Goal: Find specific page/section: Find specific page/section

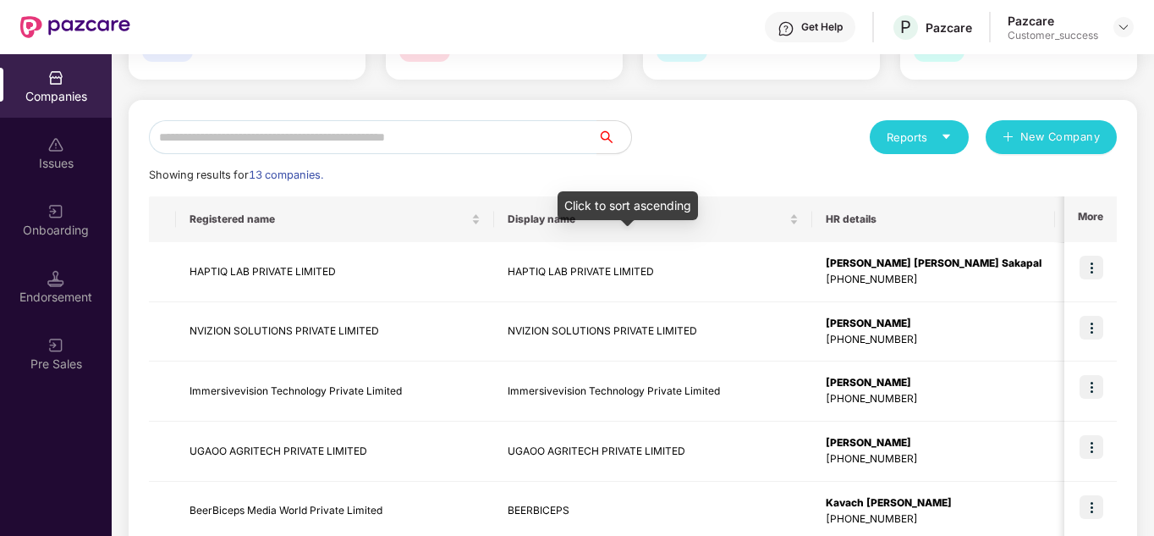
scroll to position [169, 0]
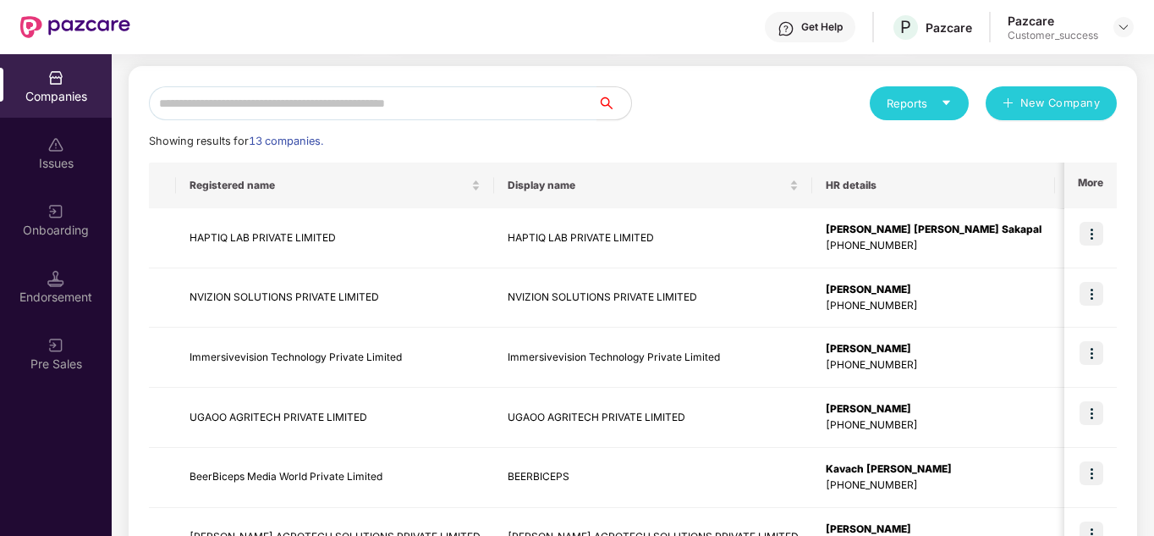
click at [646, 141] on div "Showing results for 13 companies." at bounding box center [633, 141] width 968 height 17
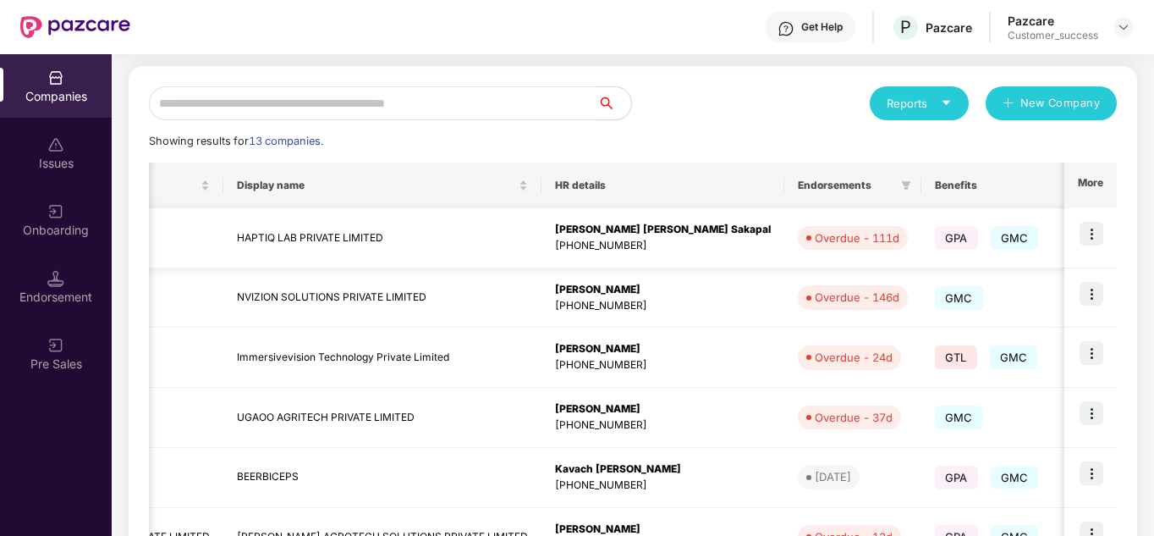
scroll to position [0, 305]
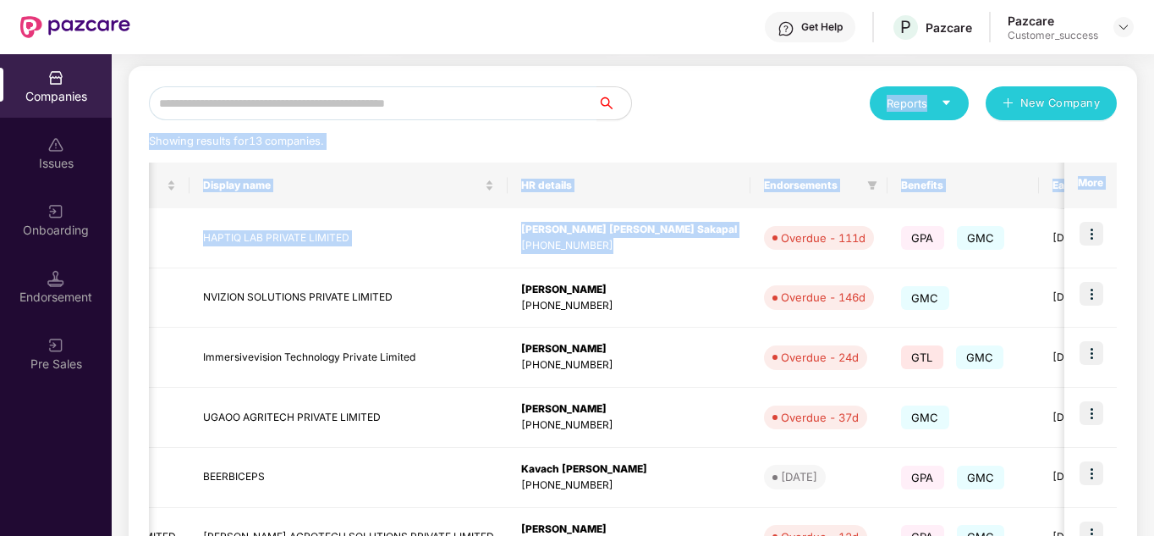
drag, startPoint x: 654, startPoint y: 227, endPoint x: 673, endPoint y: 102, distance: 126.6
click at [673, 102] on div "Reports New Company Showing results for 13 companies. Registered name Display n…" at bounding box center [633, 476] width 968 height 781
click at [673, 102] on div "Reports New Company" at bounding box center [875, 103] width 484 height 34
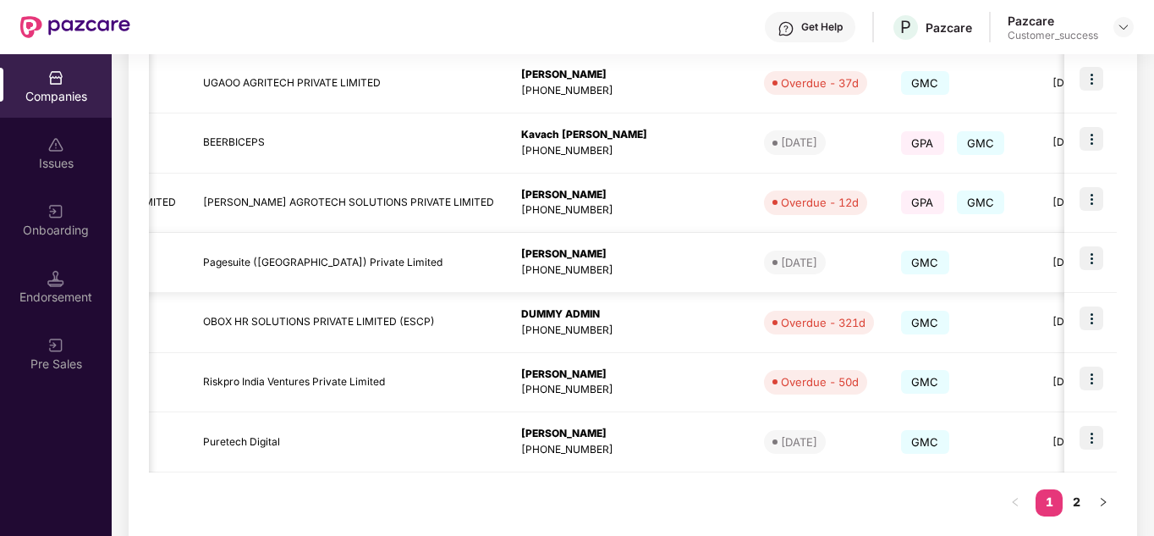
scroll to position [501, 0]
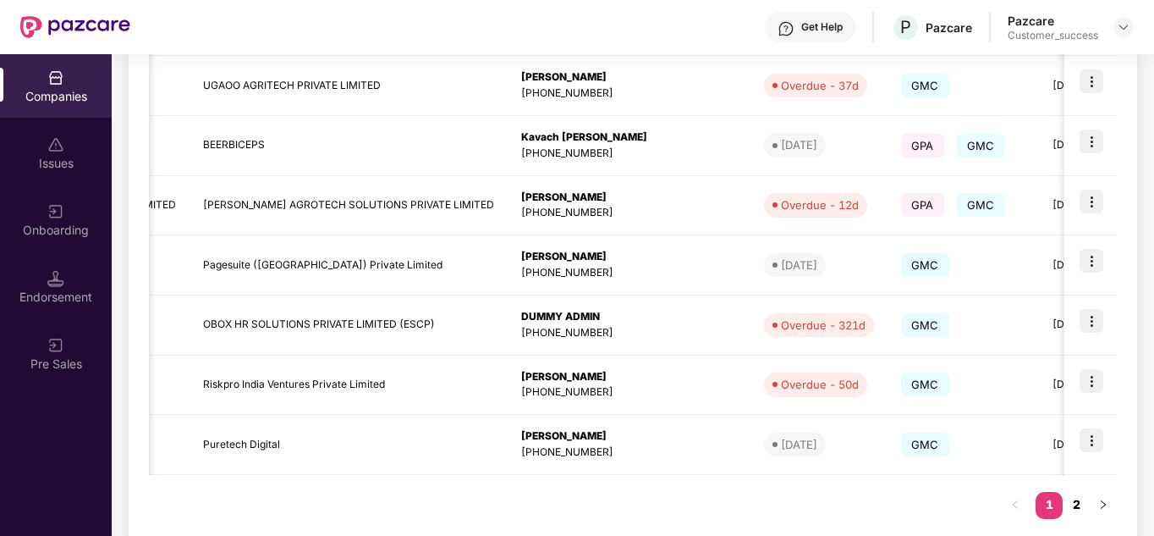
click at [1072, 510] on link "2" at bounding box center [1076, 504] width 27 height 25
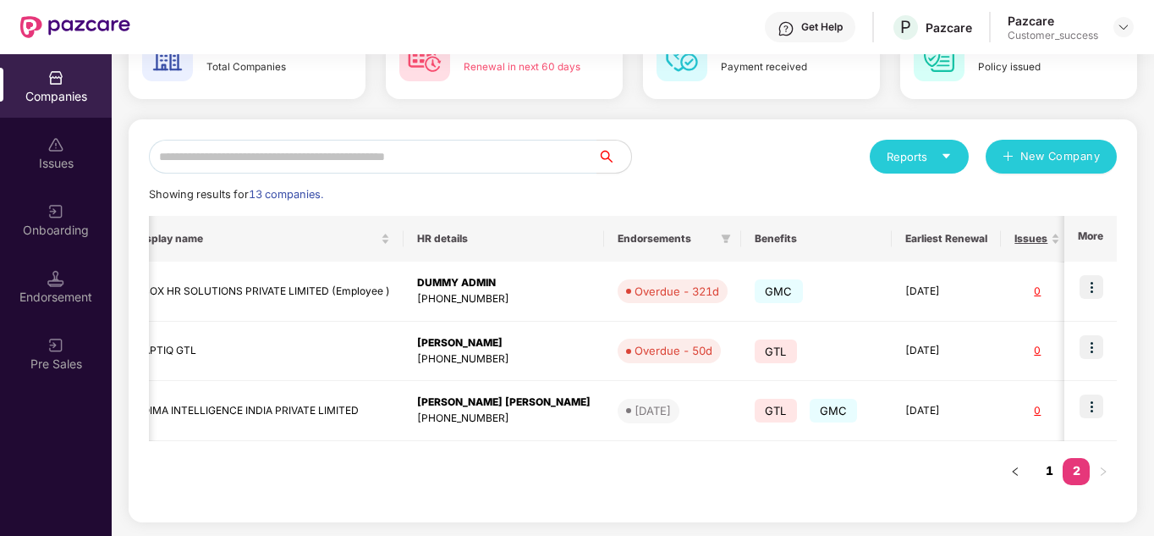
click at [1036, 472] on link "1" at bounding box center [1049, 470] width 27 height 25
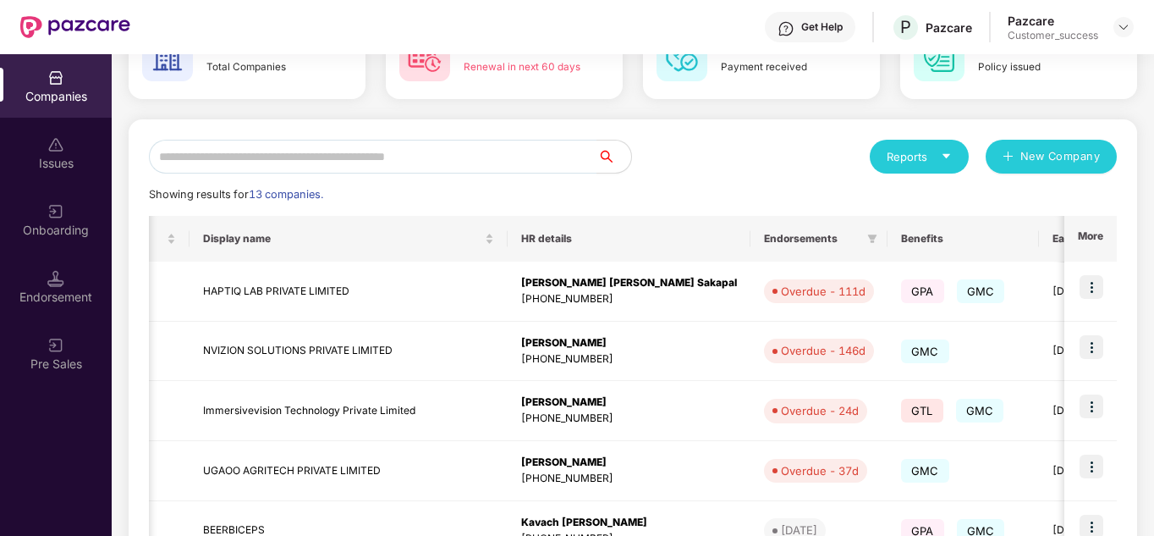
click at [732, 165] on div "Reports New Company" at bounding box center [875, 157] width 484 height 34
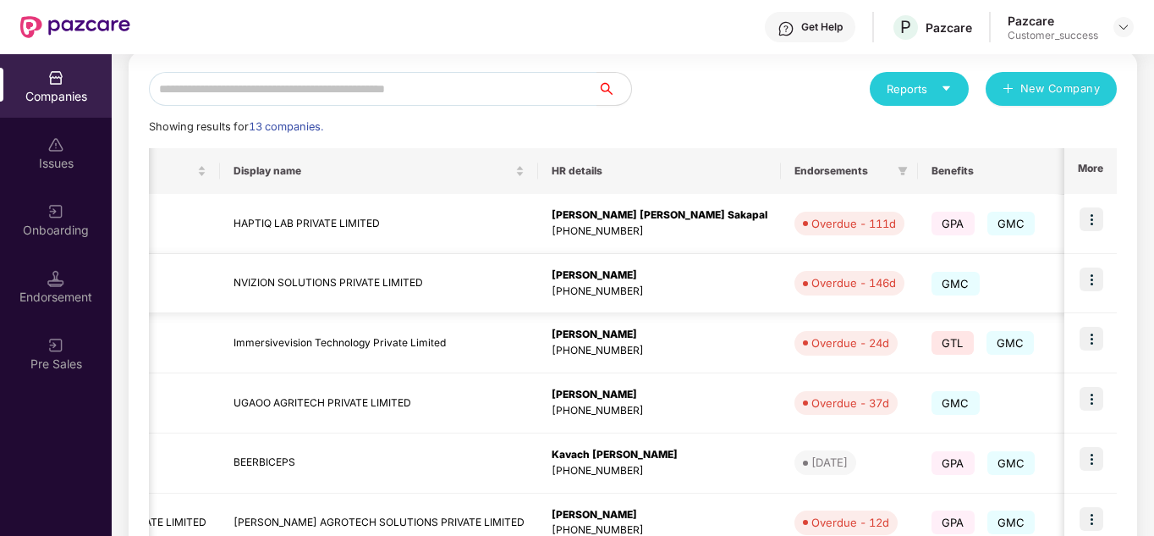
scroll to position [0, 271]
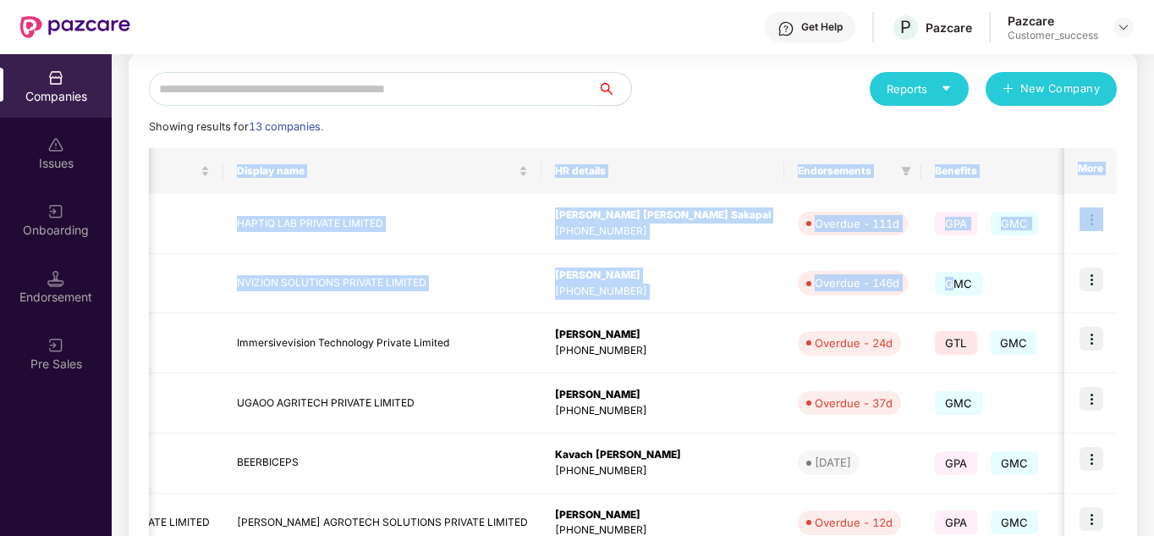
drag, startPoint x: 840, startPoint y: 273, endPoint x: 769, endPoint y: 132, distance: 158.2
click at [769, 132] on div "Reports New Company Showing results for 13 companies. Registered name Display n…" at bounding box center [633, 462] width 968 height 781
click at [748, 107] on div "Reports New Company Showing results for 13 companies. Registered name Display n…" at bounding box center [633, 462] width 968 height 781
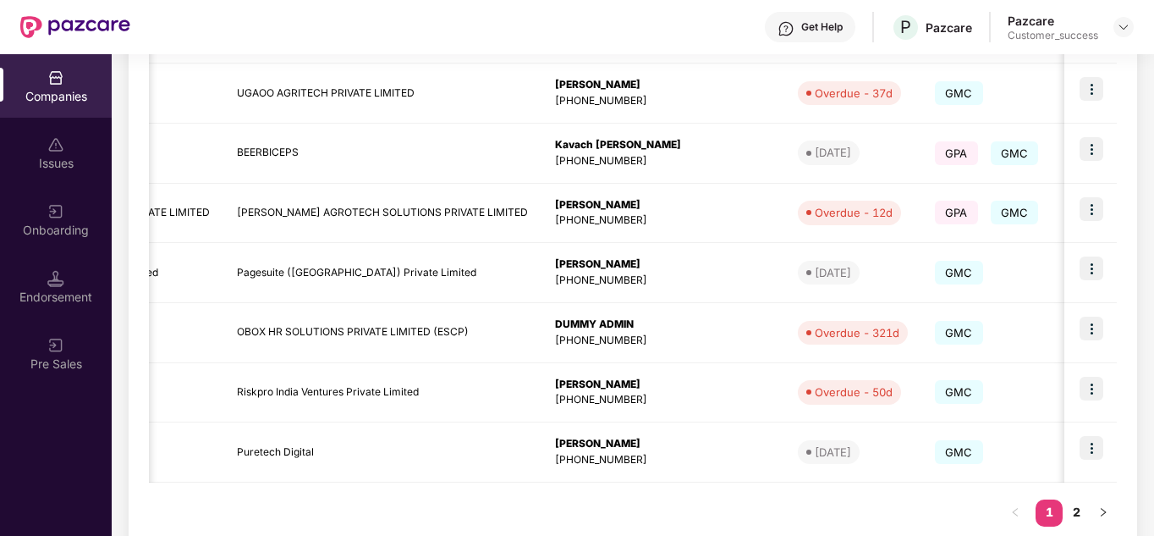
scroll to position [535, 0]
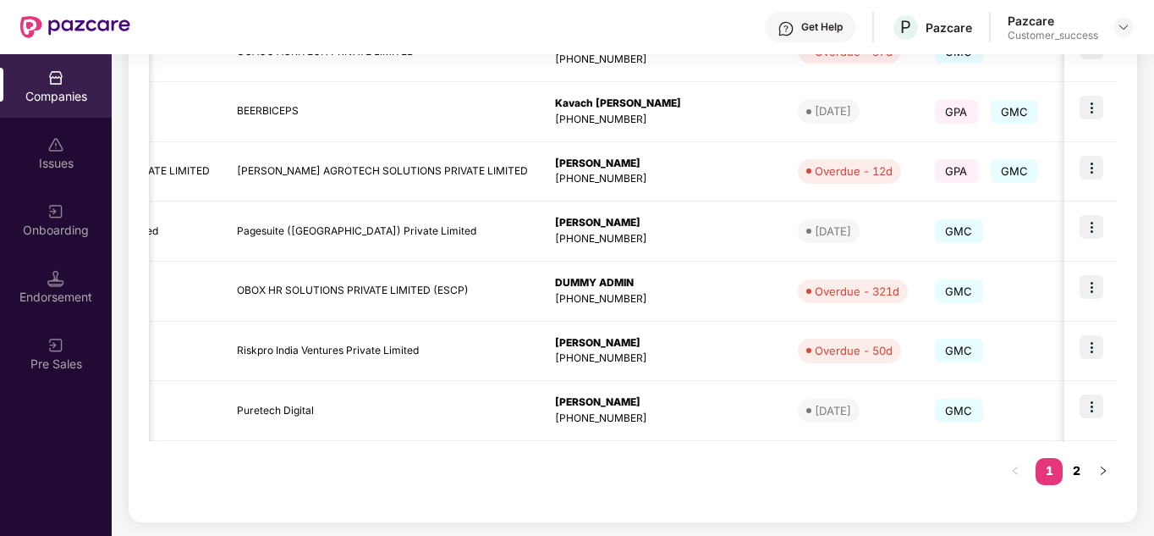
click at [1072, 465] on link "2" at bounding box center [1076, 470] width 27 height 25
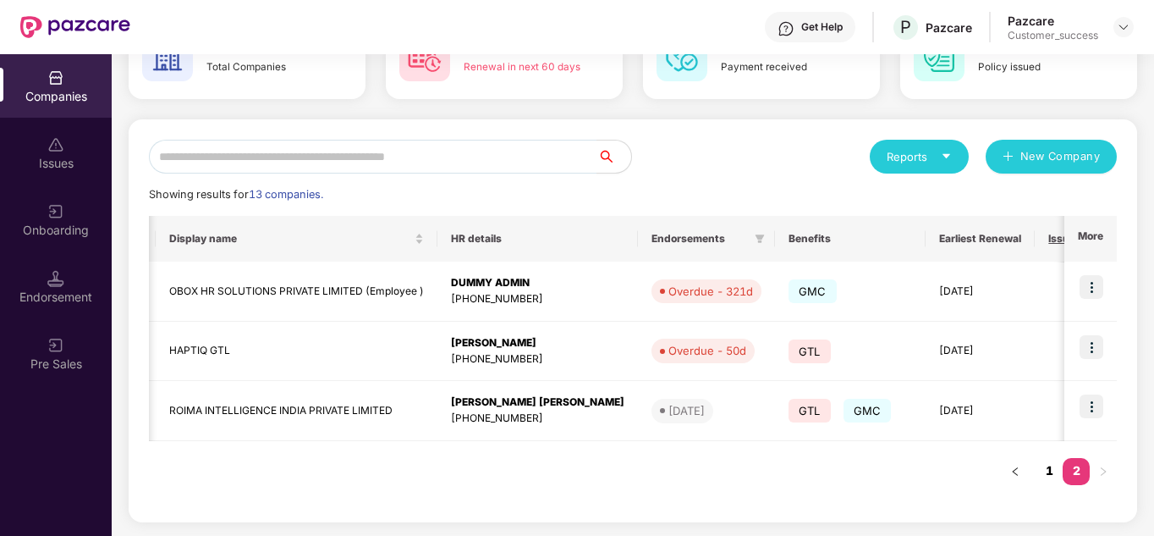
click at [1043, 471] on link "1" at bounding box center [1049, 470] width 27 height 25
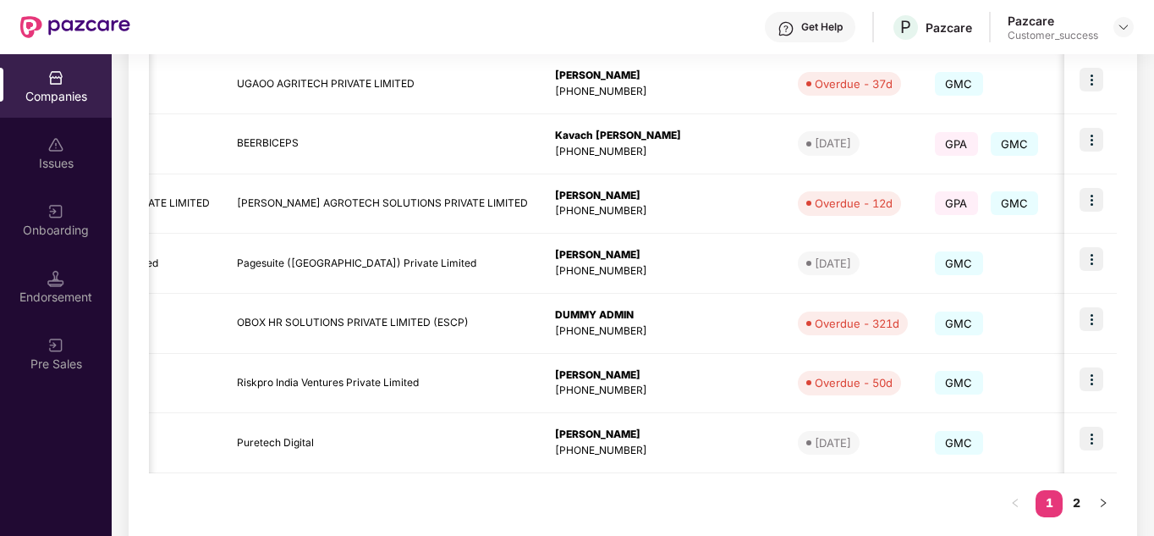
scroll to position [535, 0]
